Goal: Information Seeking & Learning: Find contact information

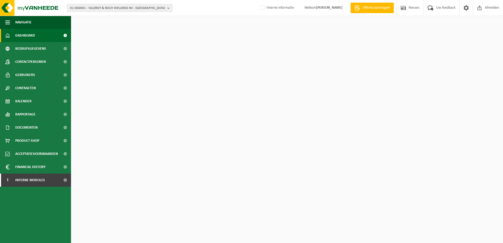
click at [112, 9] on span "01-000001 - VILLEROY & BOCH WELLNESS NV - [GEOGRAPHIC_DATA]" at bounding box center [117, 8] width 95 height 8
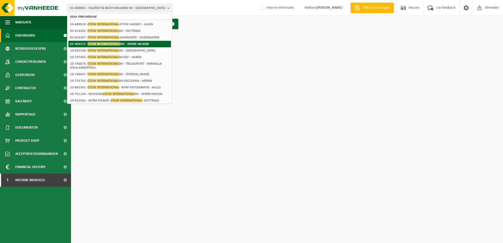
type input "stow international"
click at [114, 43] on span "STOW INTERNATIONAL" at bounding box center [104, 44] width 33 height 4
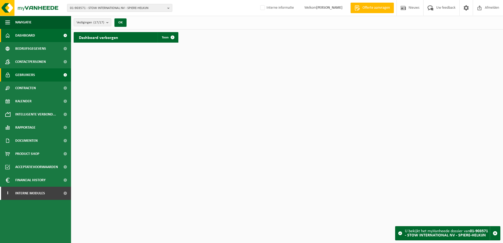
click at [28, 74] on span "Gebruikers" at bounding box center [25, 74] width 20 height 13
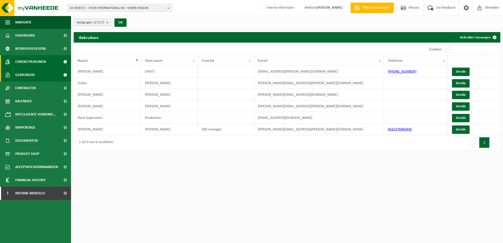
click at [33, 62] on span "Contactpersonen" at bounding box center [30, 61] width 31 height 13
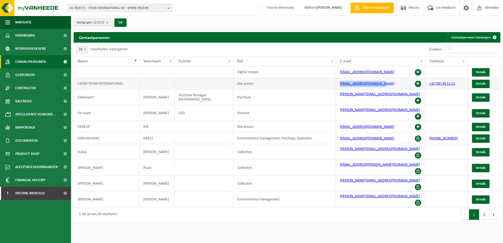
drag, startPoint x: 391, startPoint y: 84, endPoint x: 338, endPoint y: 85, distance: 52.9
click at [338, 85] on td "info.stow@stow-group.com" at bounding box center [380, 84] width 89 height 12
copy link "info.stow@stow-group.com"
click at [34, 73] on span "Gebruikers" at bounding box center [25, 74] width 20 height 13
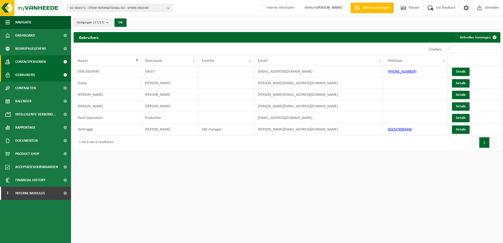
click at [34, 63] on span "Contactpersonen" at bounding box center [30, 61] width 31 height 13
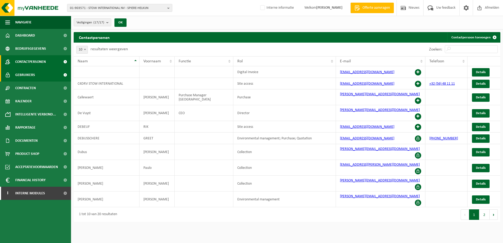
click at [32, 73] on span "Gebruikers" at bounding box center [25, 74] width 20 height 13
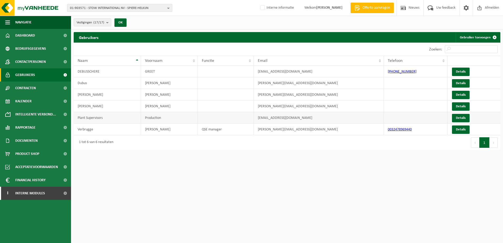
drag, startPoint x: 323, startPoint y: 119, endPoint x: 257, endPoint y: 119, distance: 65.7
click at [257, 119] on td "plantsupervisors@stow-group.com" at bounding box center [319, 118] width 130 height 12
copy td "plantsupervisors@stow-group.com"
click at [29, 64] on span "Contactpersonen" at bounding box center [30, 61] width 31 height 13
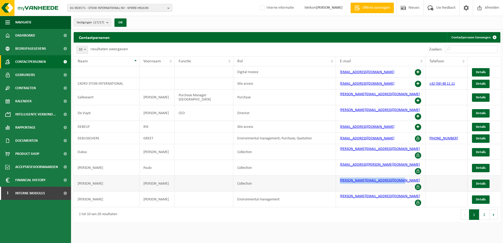
drag, startPoint x: 403, startPoint y: 165, endPoint x: 339, endPoint y: 166, distance: 63.9
click at [339, 176] on td "[PERSON_NAME][EMAIL_ADDRESS][DOMAIN_NAME]" at bounding box center [380, 184] width 89 height 16
copy link "[PERSON_NAME][EMAIL_ADDRESS][DOMAIN_NAME]"
click at [325, 201] on html "01-903571 - STOW INTERNATIONAL NV - SPIERE-HELKIJN 10-837694 - STOW GROUP 10-83…" at bounding box center [251, 121] width 503 height 243
drag, startPoint x: 402, startPoint y: 166, endPoint x: 338, endPoint y: 168, distance: 63.7
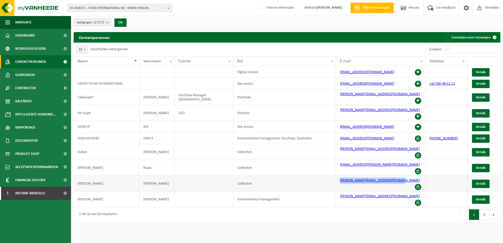
click at [338, 176] on td "[PERSON_NAME][EMAIL_ADDRESS][DOMAIN_NAME]" at bounding box center [380, 184] width 89 height 16
copy link "philippe.grabarczyk@stow-group.com"
click at [114, 7] on span "01-903571 - STOW INTERNATIONAL NV - SPIERE-HELKIJN" at bounding box center [117, 8] width 95 height 8
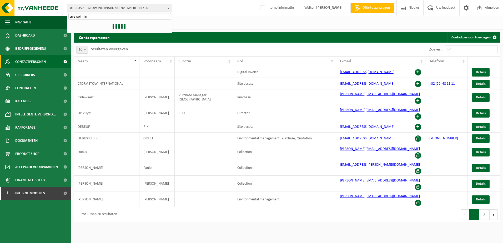
type input "avs spinning"
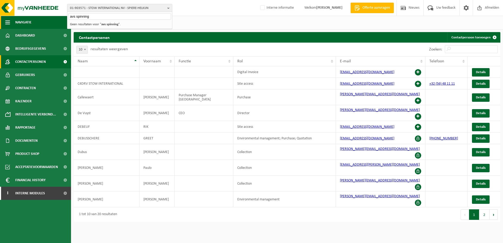
drag, startPoint x: 99, startPoint y: 15, endPoint x: 32, endPoint y: 20, distance: 67.0
click at [32, 19] on div "01-903571 - STOW INTERNATIONAL NV - SPIERE-HELKIJN avs spinning 10-837694 - STO…" at bounding box center [251, 112] width 503 height 225
drag, startPoint x: 80, startPoint y: 9, endPoint x: 74, endPoint y: 9, distance: 6.3
click at [80, 9] on span "01-903571 - STOW INTERNATIONAL NV - SPIERE-HELKIJN" at bounding box center [117, 8] width 95 height 8
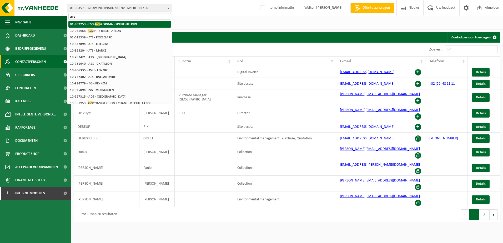
type input "avs"
click at [110, 25] on strong "01-902253 - ESG- AVS & SIGMA - SPIERE-HELKIJN" at bounding box center [103, 24] width 67 height 4
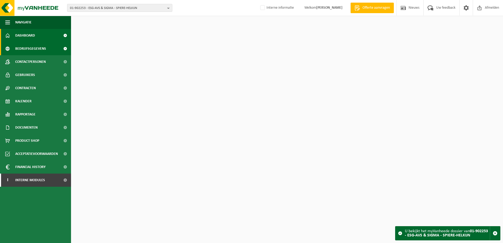
click at [29, 49] on span "Bedrijfsgegevens" at bounding box center [30, 48] width 31 height 13
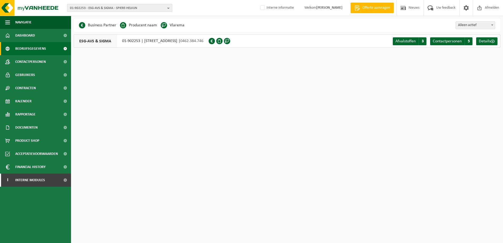
click at [106, 8] on span "01-902253 - ESG-AVS & SIGMA - SPIERE-HELKIJN" at bounding box center [117, 8] width 95 height 8
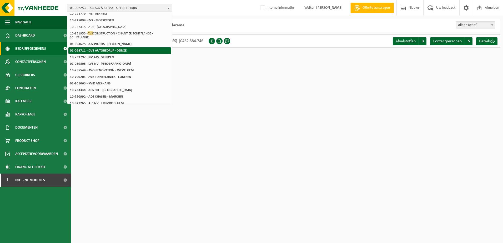
scroll to position [79, 0]
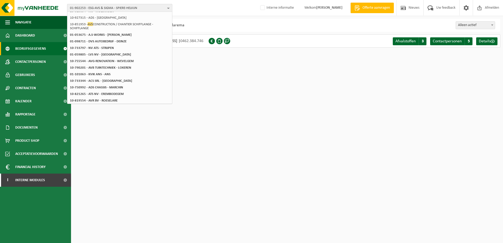
type input "avs"
click at [97, 7] on span "01-902253 - ESG-AVS & SIGMA - SPIERE-HELKIJN" at bounding box center [117, 8] width 95 height 8
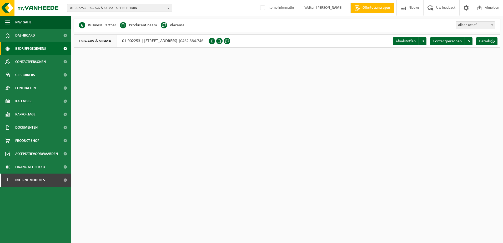
drag, startPoint x: 246, startPoint y: 112, endPoint x: 144, endPoint y: 60, distance: 114.0
click at [244, 111] on html "01-902253 - ESG-AVS & SIGMA - SPIERE-HELKIJN 01-000029 - ESG – EUROPEAN SPINNIN…" at bounding box center [251, 121] width 503 height 243
click at [115, 9] on span "01-902253 - ESG-AVS & SIGMA - SPIERE-HELKIJN" at bounding box center [117, 8] width 95 height 8
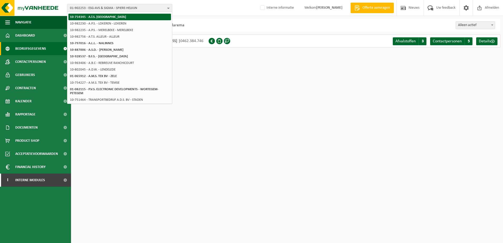
scroll to position [67, 0]
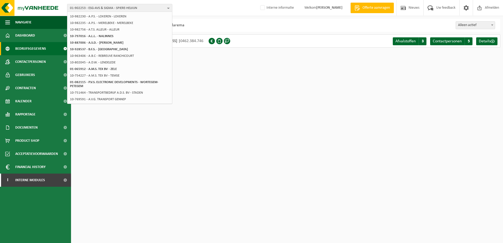
type input "a.v.s"
click at [227, 102] on html "01-902253 - ESG-AVS & SIGMA - SPIERE-HELKIJN a.v.s 01-000029 - ESG – EUROPEAN S…" at bounding box center [251, 121] width 503 height 243
click at [242, 84] on html "01-902253 - ESG-AVS & SIGMA - SPIERE-HELKIJN a.v.s 01-000029 - ESG – EUROPEAN S…" at bounding box center [251, 121] width 503 height 243
click at [112, 60] on li "10-802045 - A.D.W. - LENDELEDE" at bounding box center [119, 62] width 103 height 7
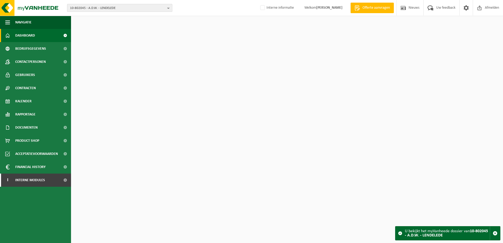
click at [116, 8] on span "10-802045 - A.D.W. - LENDELEDE" at bounding box center [117, 8] width 95 height 8
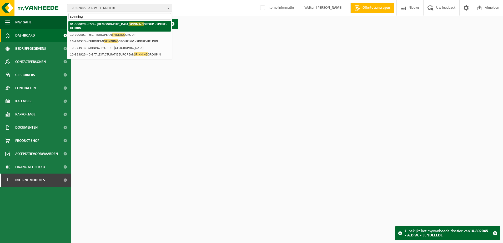
type input "spinning"
click at [129, 25] on span "SPINNING" at bounding box center [136, 24] width 14 height 4
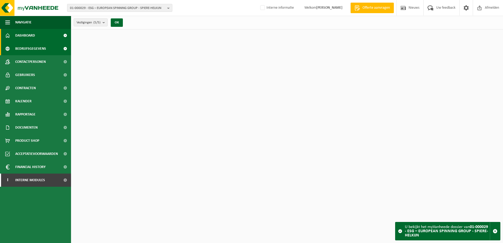
click at [34, 50] on span "Bedrijfsgegevens" at bounding box center [30, 48] width 31 height 13
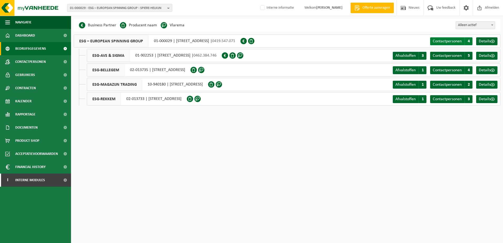
click at [449, 40] on span "Contactpersonen" at bounding box center [447, 41] width 29 height 4
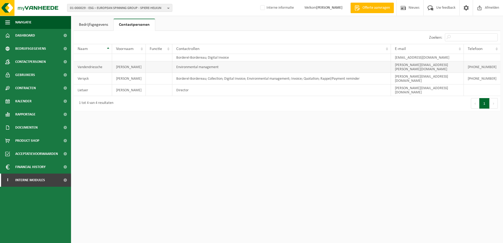
click at [456, 67] on td "chris.vandendriessche@esg-group.eu" at bounding box center [427, 67] width 73 height 12
drag, startPoint x: 456, startPoint y: 64, endPoint x: 394, endPoint y: 67, distance: 62.6
click at [394, 67] on td "chris.vandendriessche@esg-group.eu" at bounding box center [427, 67] width 73 height 12
copy td "chris.vandendriessche@esg-group.eu"
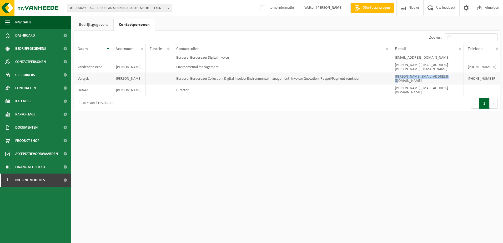
drag, startPoint x: 454, startPoint y: 72, endPoint x: 395, endPoint y: 75, distance: 59.2
click at [395, 75] on td "alexander.versyck@esg-group.eu" at bounding box center [427, 79] width 73 height 12
copy td "alexander.versyck@esg-group.eu"
click at [33, 90] on span "Contracten" at bounding box center [25, 88] width 21 height 13
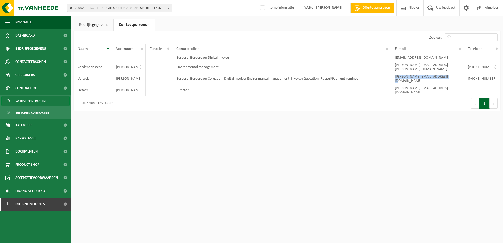
click at [50, 100] on link "Actieve contracten" at bounding box center [35, 101] width 68 height 10
